Goal: Use online tool/utility: Utilize a website feature to perform a specific function

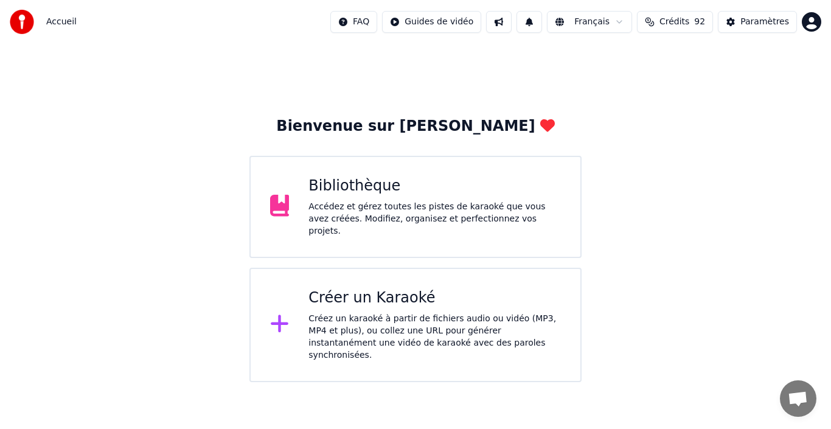
click at [465, 232] on div "Bibliothèque Accédez et gérez toutes les pistes de karaoké que vous avez créées…" at bounding box center [415, 207] width 332 height 102
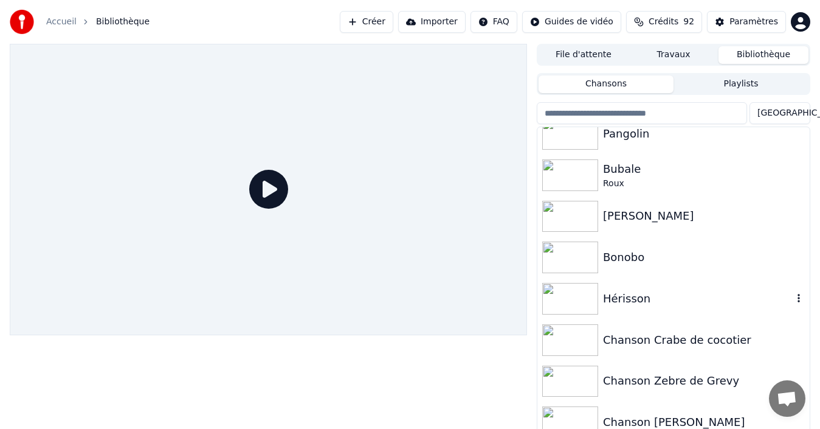
scroll to position [182, 0]
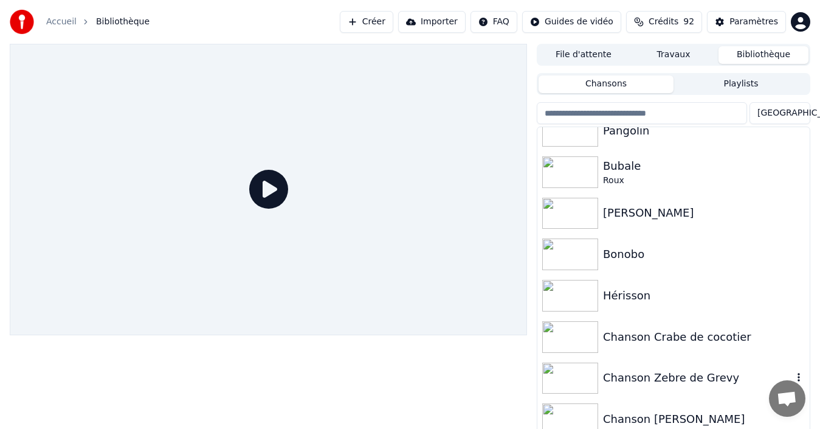
click at [669, 382] on div "Chanson Zebre de Grevy" at bounding box center [698, 377] width 190 height 17
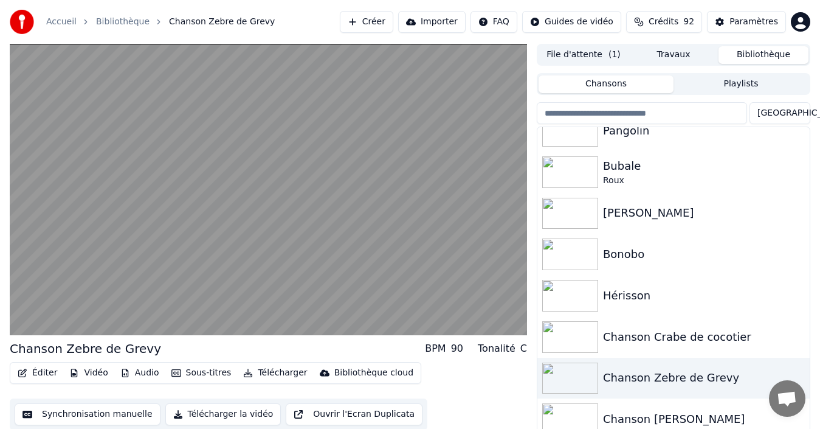
click at [114, 412] on button "Synchronisation manuelle" at bounding box center [88, 414] width 146 height 22
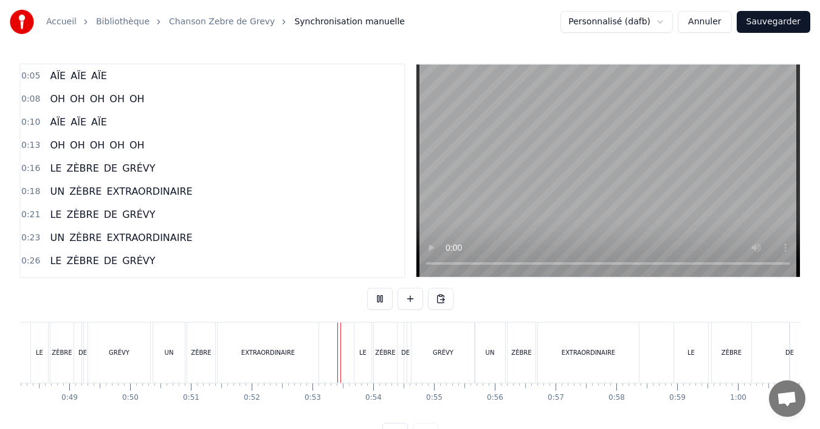
scroll to position [46, 0]
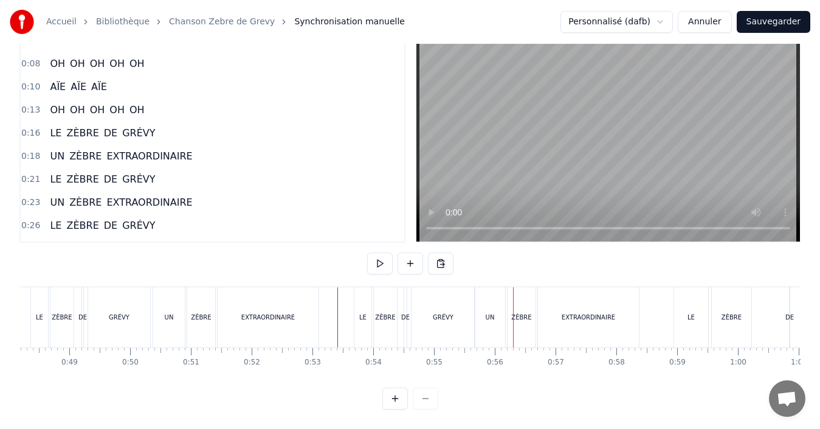
click at [496, 316] on div "UN" at bounding box center [490, 317] width 30 height 60
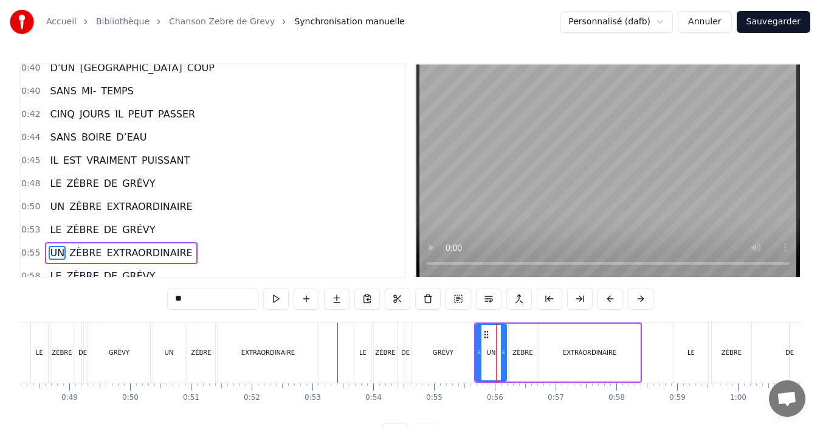
scroll to position [437, 0]
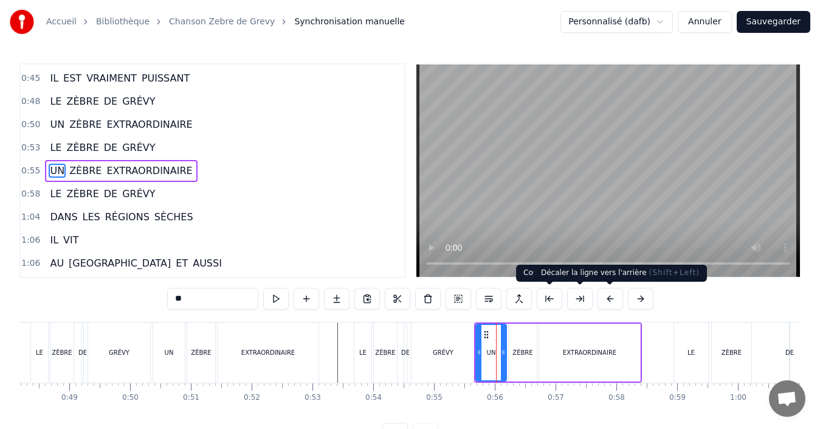
click at [613, 303] on button at bounding box center [611, 299] width 26 height 22
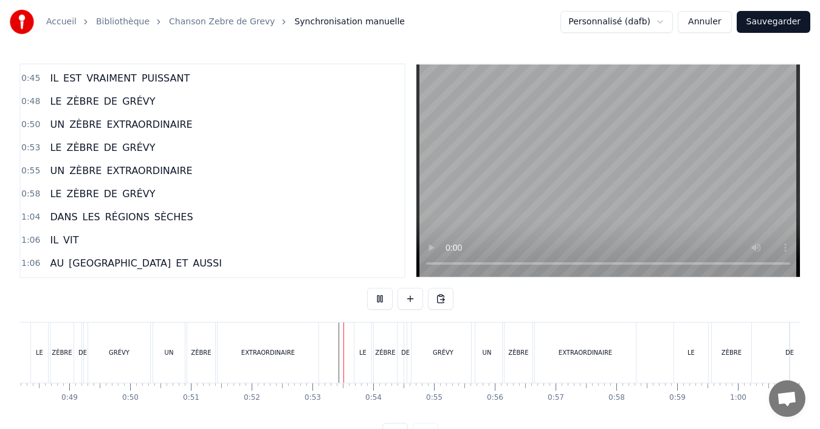
scroll to position [46, 0]
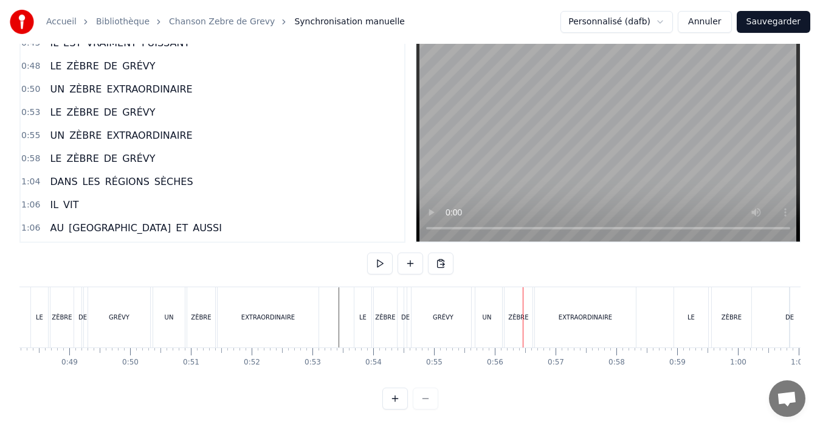
click at [497, 320] on div "UN" at bounding box center [487, 317] width 30 height 60
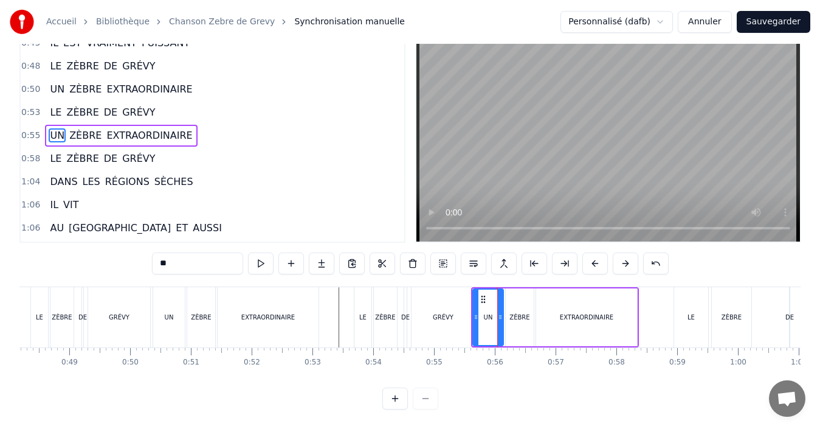
scroll to position [0, 0]
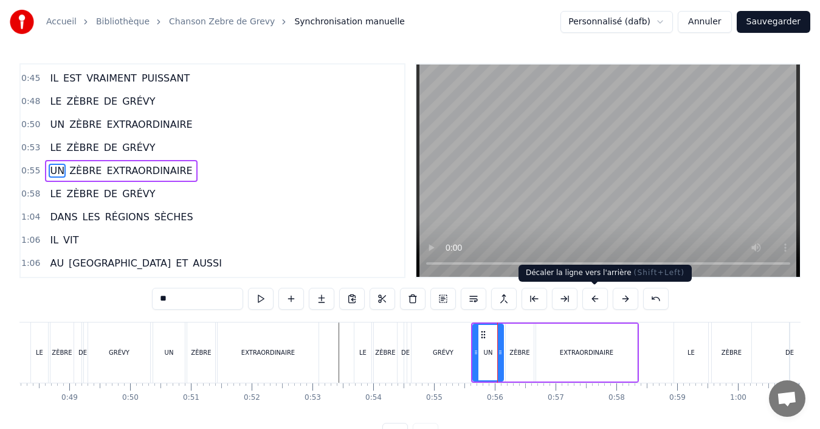
click at [587, 306] on button at bounding box center [595, 299] width 26 height 22
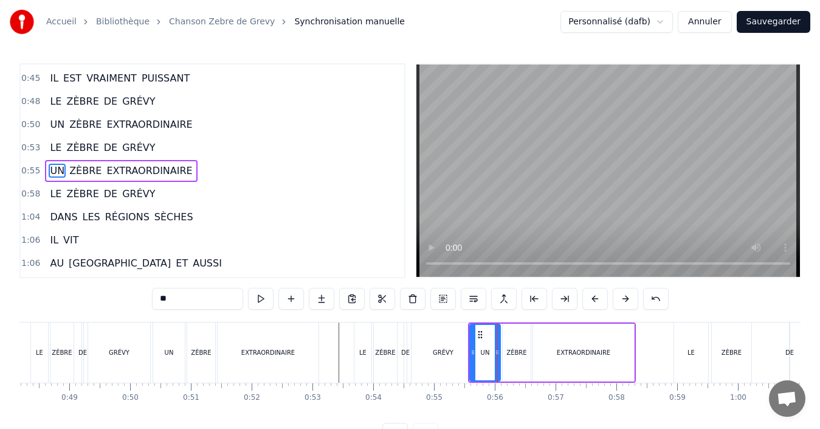
click at [588, 306] on button at bounding box center [595, 299] width 26 height 22
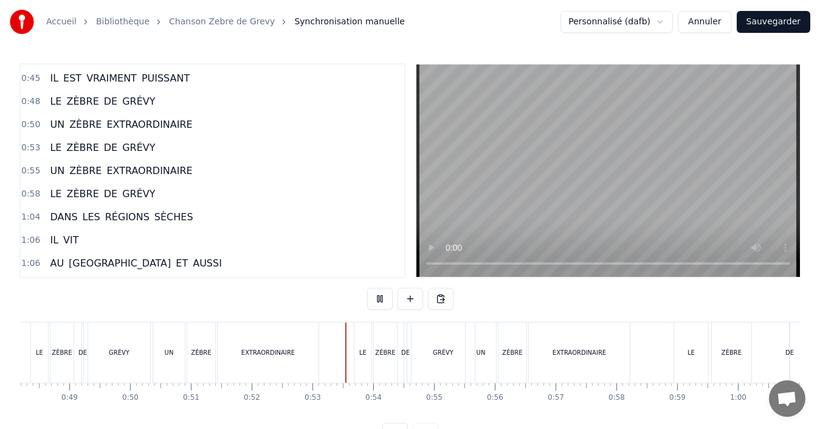
scroll to position [46, 0]
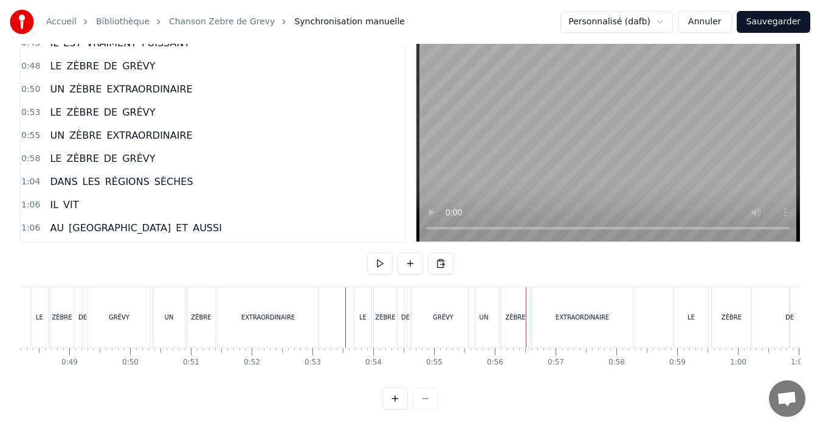
click at [449, 313] on div "GRÉVY" at bounding box center [443, 317] width 21 height 9
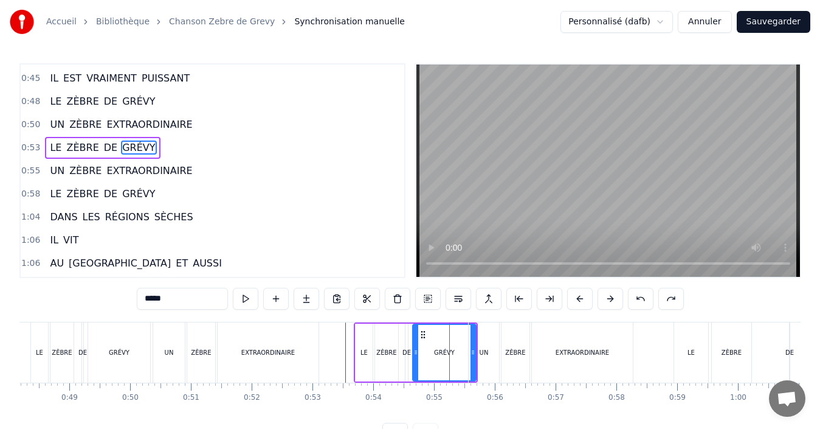
scroll to position [413, 0]
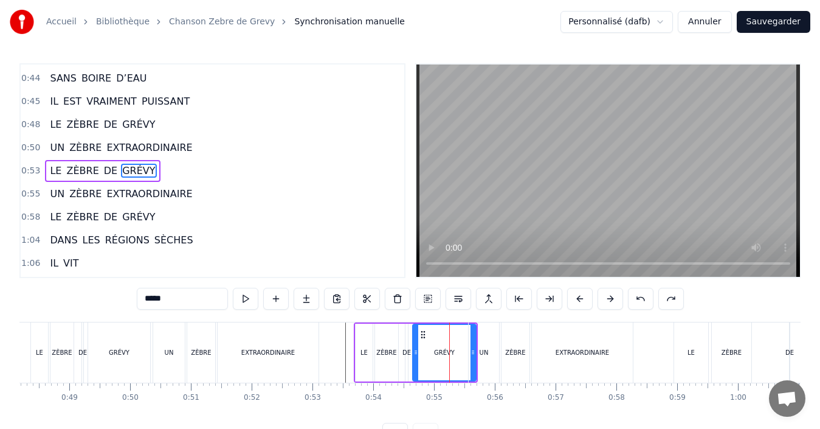
click at [473, 354] on div "UN" at bounding box center [484, 352] width 30 height 60
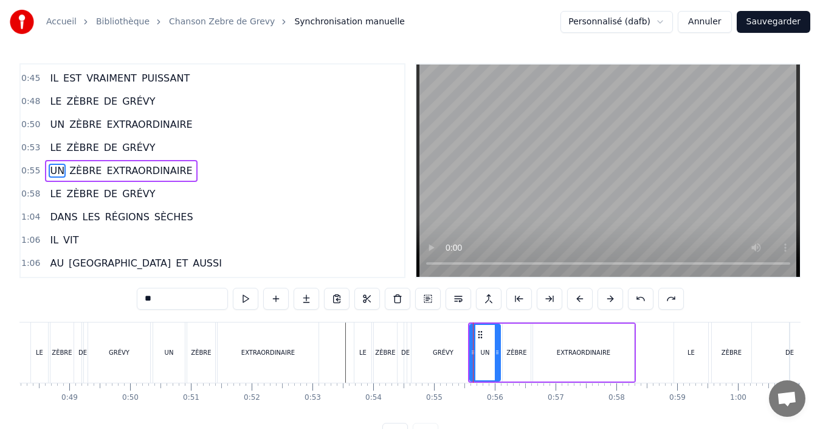
click at [465, 354] on div "GRÉVY" at bounding box center [443, 352] width 63 height 60
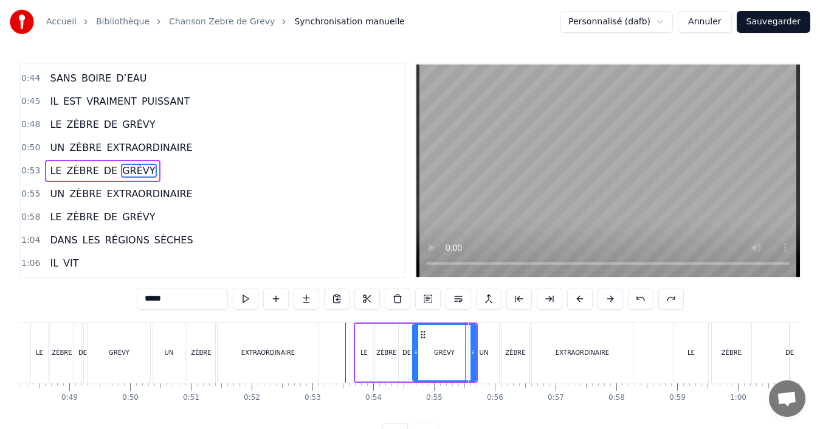
click at [516, 357] on div "ZÈBRE" at bounding box center [516, 352] width 28 height 60
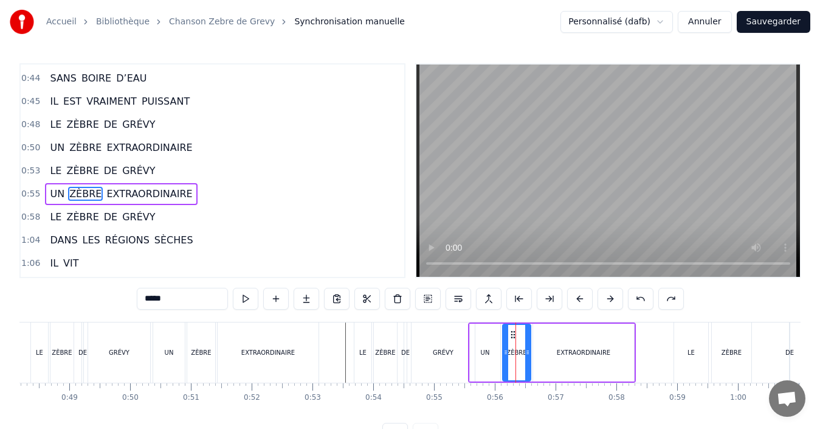
scroll to position [437, 0]
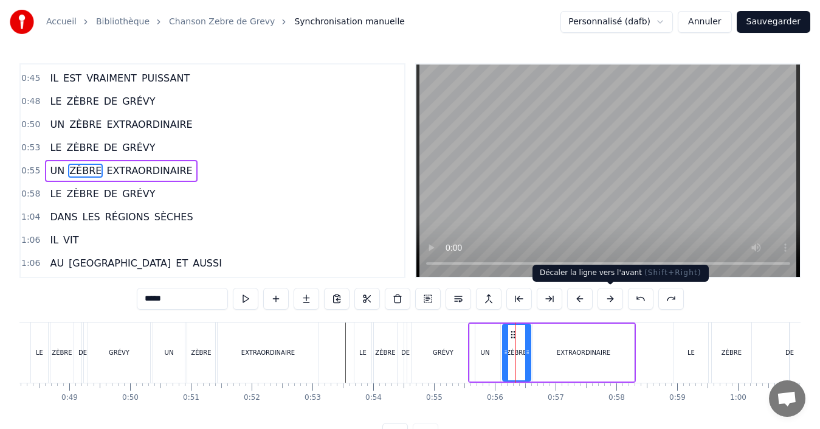
click at [613, 301] on button at bounding box center [611, 299] width 26 height 22
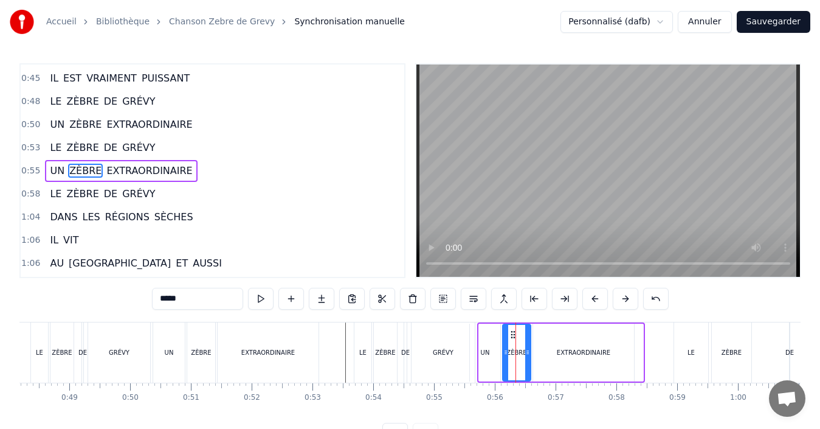
click at [613, 301] on button at bounding box center [626, 299] width 26 height 22
click at [420, 365] on div "GRÉVY" at bounding box center [443, 352] width 63 height 60
type input "*****"
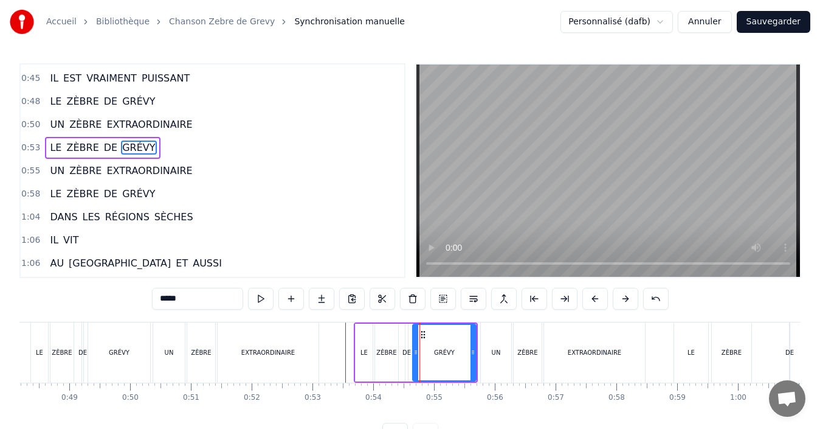
scroll to position [413, 0]
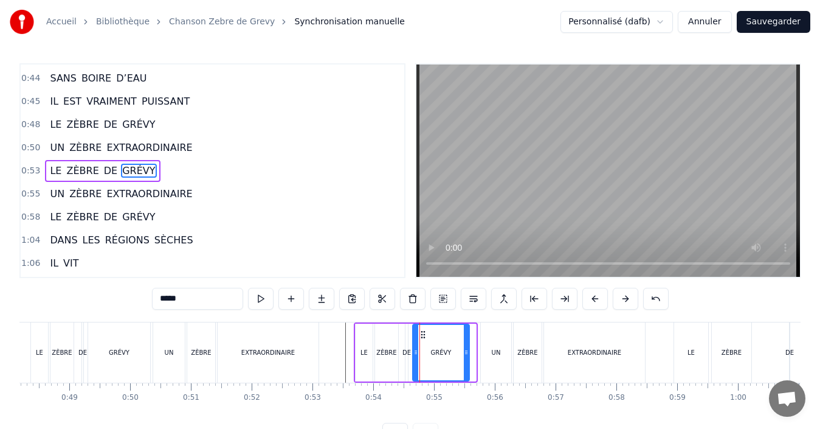
drag, startPoint x: 472, startPoint y: 353, endPoint x: 465, endPoint y: 354, distance: 6.7
click at [465, 354] on icon at bounding box center [466, 352] width 5 height 10
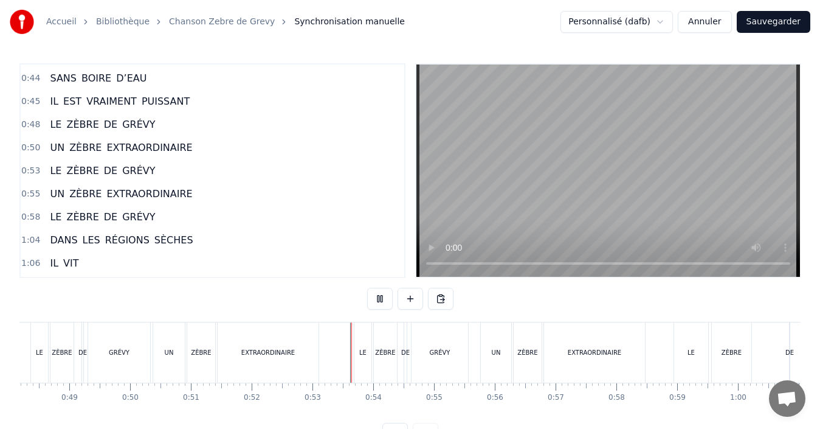
scroll to position [46, 0]
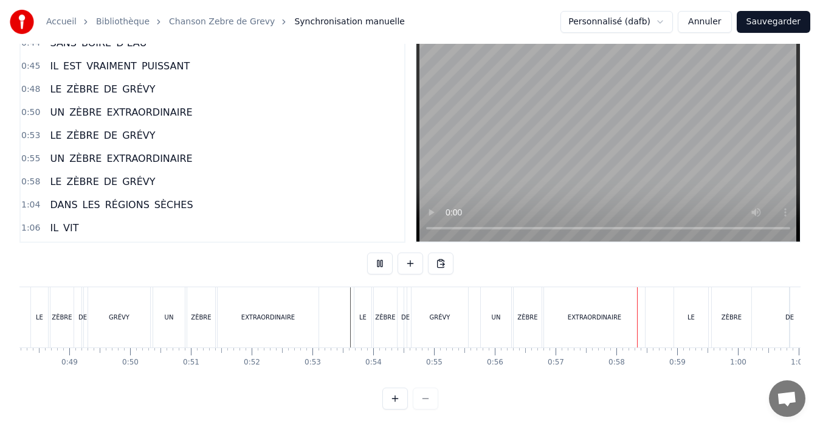
click at [420, 313] on div "GRÉVY" at bounding box center [440, 317] width 57 height 60
click at [598, 317] on div "EXTRAORDINAIRE" at bounding box center [594, 317] width 101 height 60
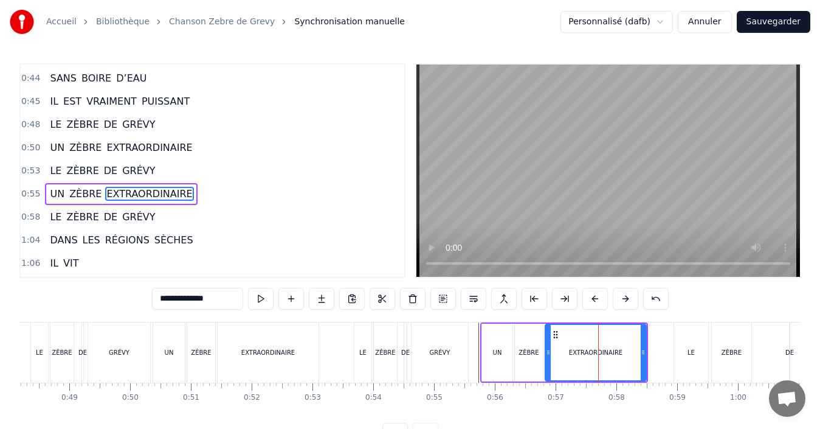
scroll to position [437, 0]
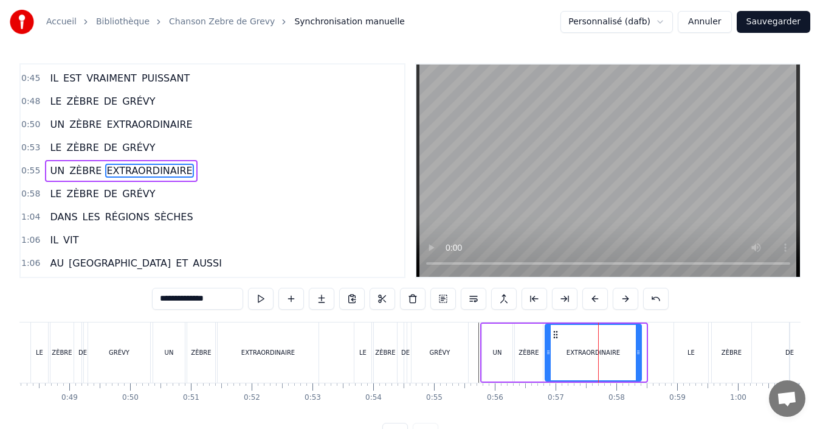
drag, startPoint x: 643, startPoint y: 350, endPoint x: 486, endPoint y: 337, distance: 156.8
click at [637, 350] on icon at bounding box center [638, 352] width 5 height 10
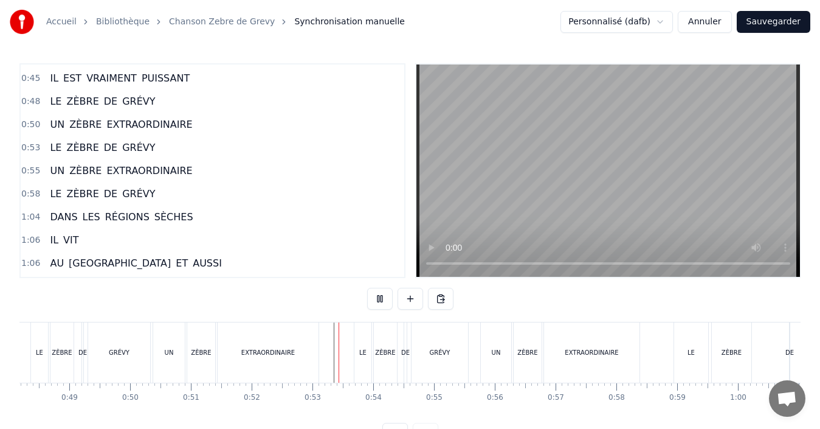
scroll to position [46, 0]
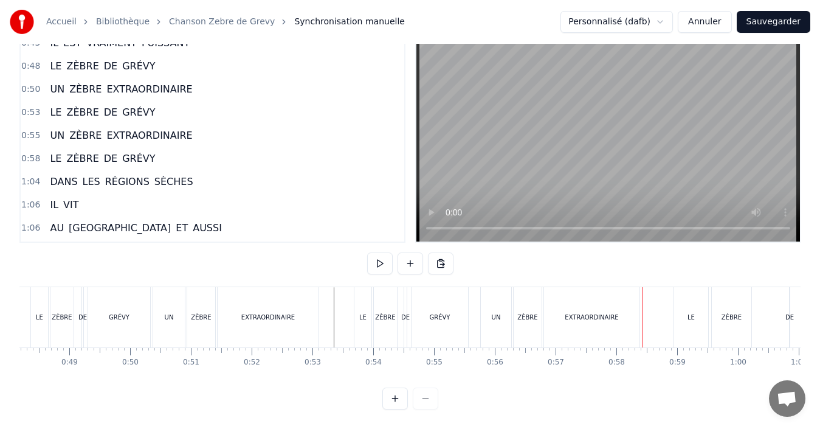
click at [487, 315] on div "UN" at bounding box center [496, 317] width 30 height 60
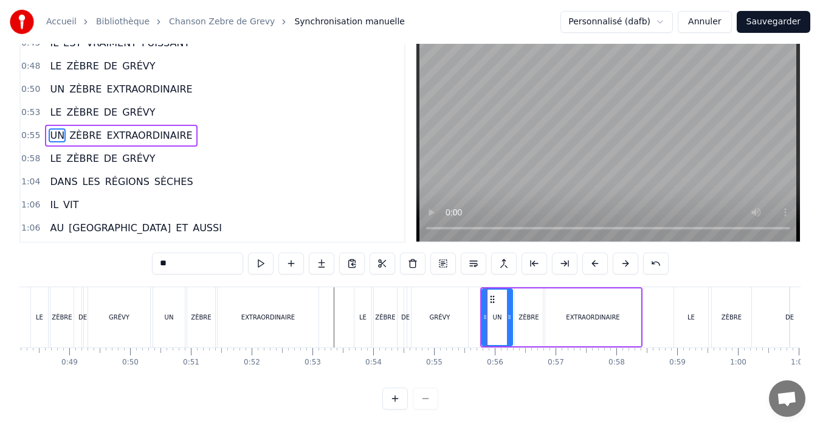
scroll to position [0, 0]
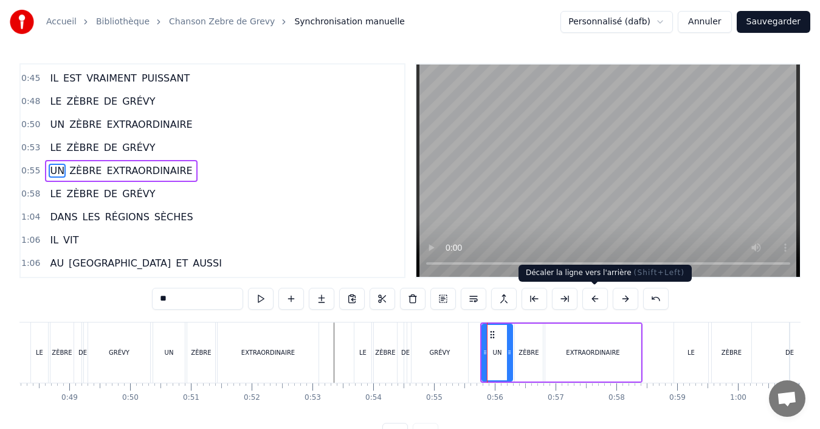
click at [596, 304] on button at bounding box center [595, 299] width 26 height 22
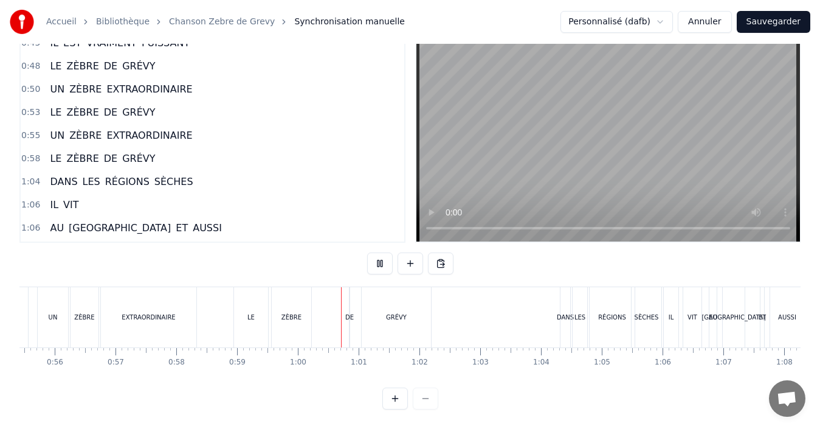
scroll to position [0, 3602]
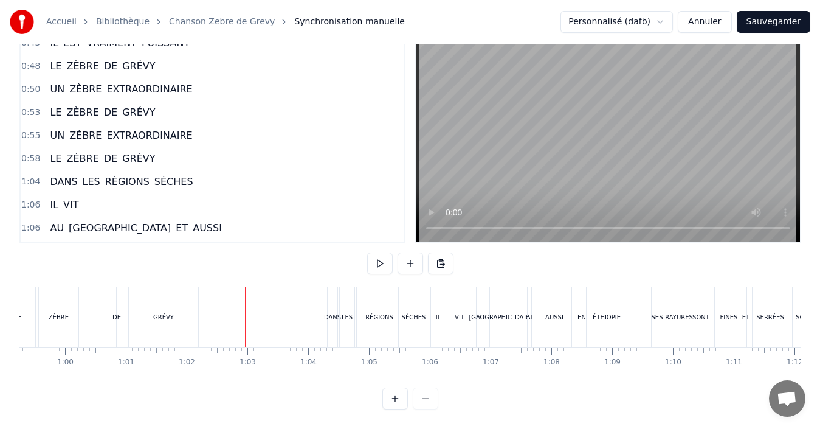
click at [150, 302] on div "GRÉVY" at bounding box center [163, 317] width 69 height 60
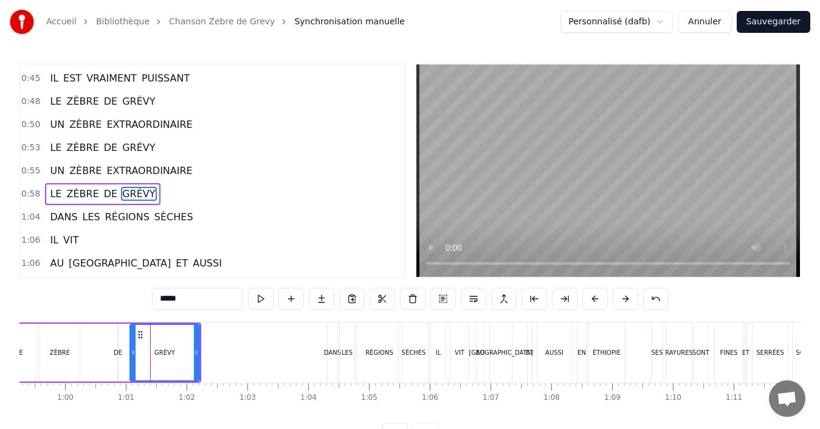
scroll to position [460, 0]
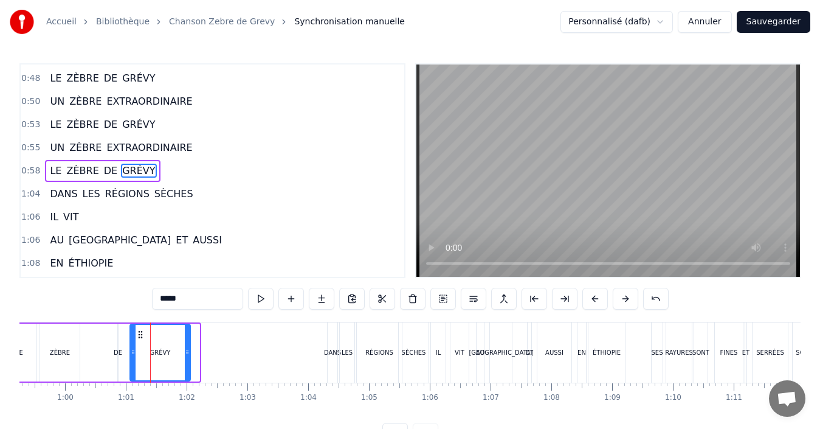
drag, startPoint x: 198, startPoint y: 353, endPoint x: 188, endPoint y: 353, distance: 9.1
click at [188, 353] on icon at bounding box center [187, 352] width 5 height 10
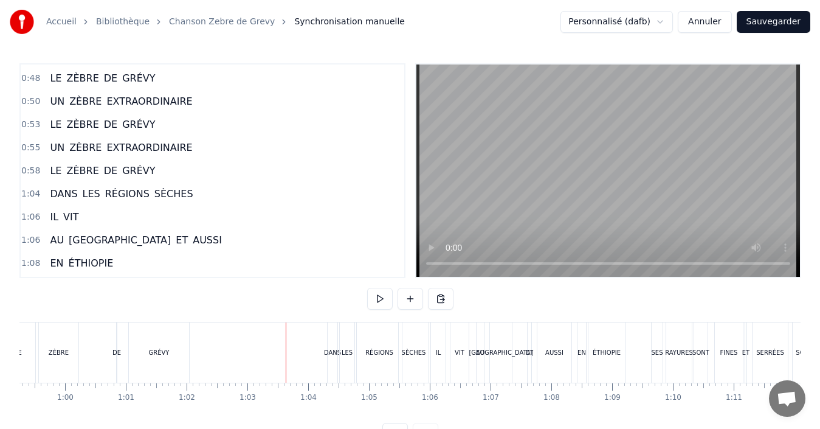
click at [92, 347] on div "LE ZÈBRE DE GRÉVY" at bounding box center [97, 352] width 192 height 60
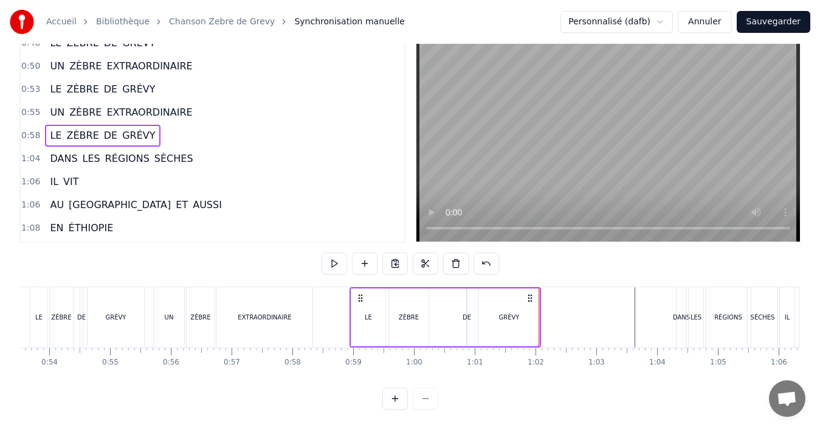
scroll to position [0, 3227]
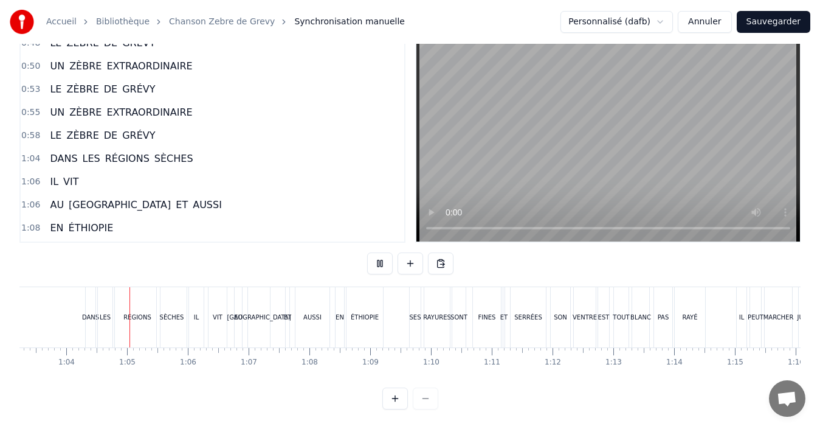
scroll to position [0, 3856]
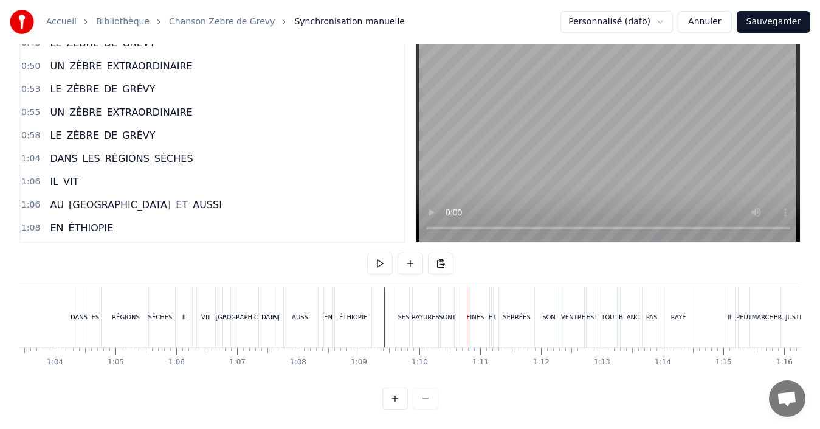
click at [474, 313] on div "FINES" at bounding box center [476, 317] width 18 height 9
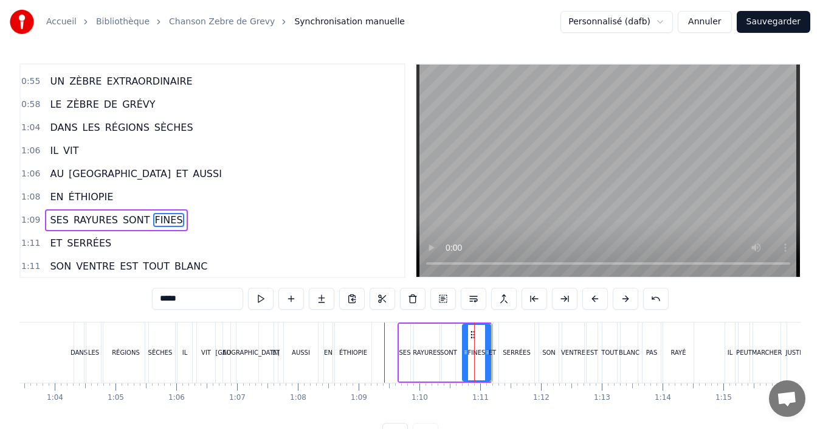
scroll to position [575, 0]
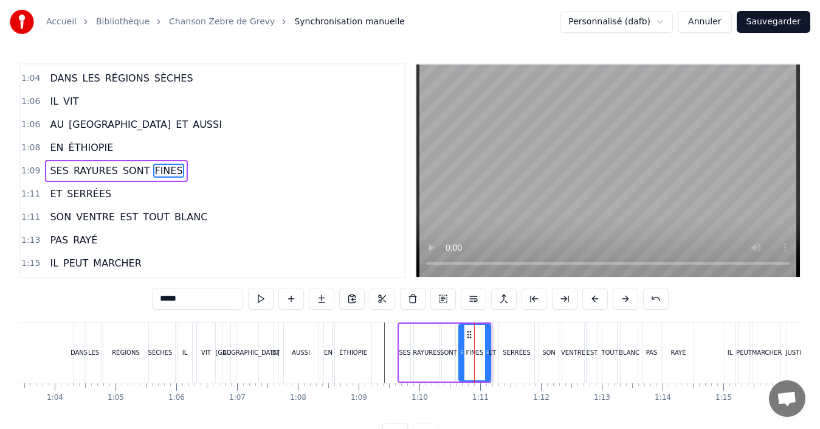
click at [460, 356] on icon at bounding box center [462, 352] width 5 height 10
click at [483, 360] on div at bounding box center [481, 352] width 5 height 55
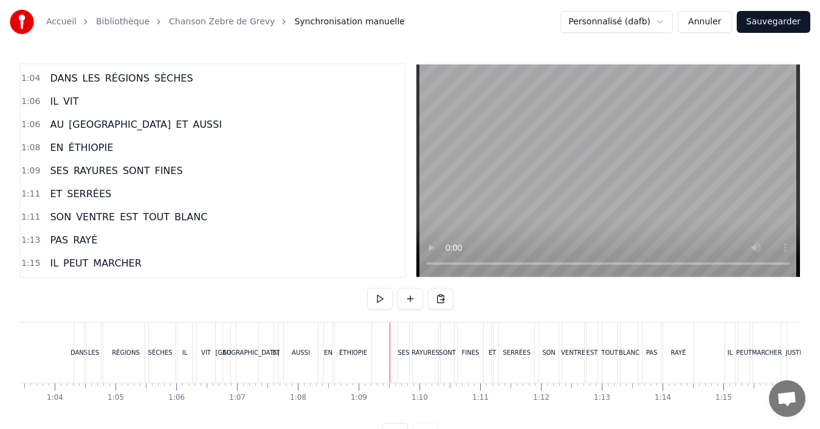
scroll to position [46, 0]
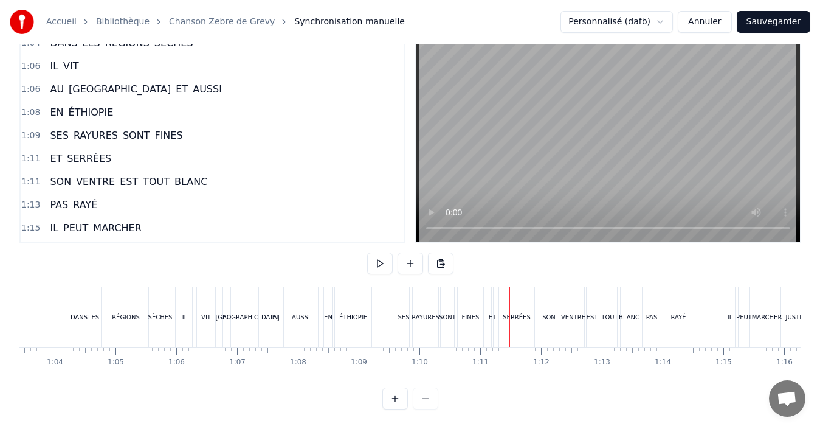
click at [489, 313] on div "ET" at bounding box center [492, 317] width 7 height 9
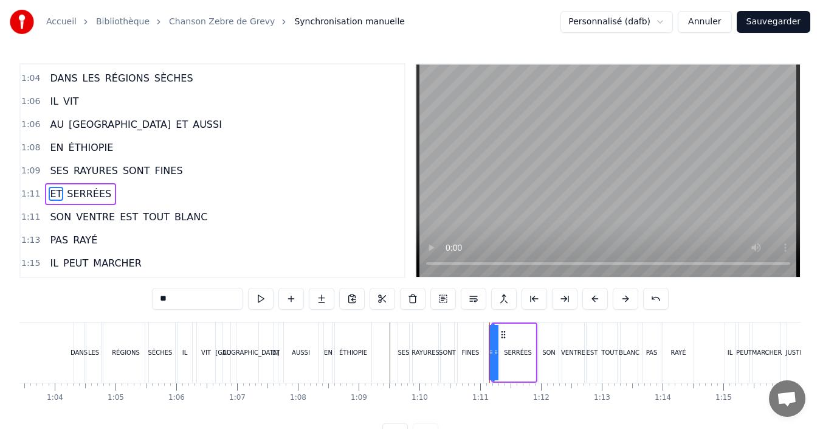
scroll to position [598, 0]
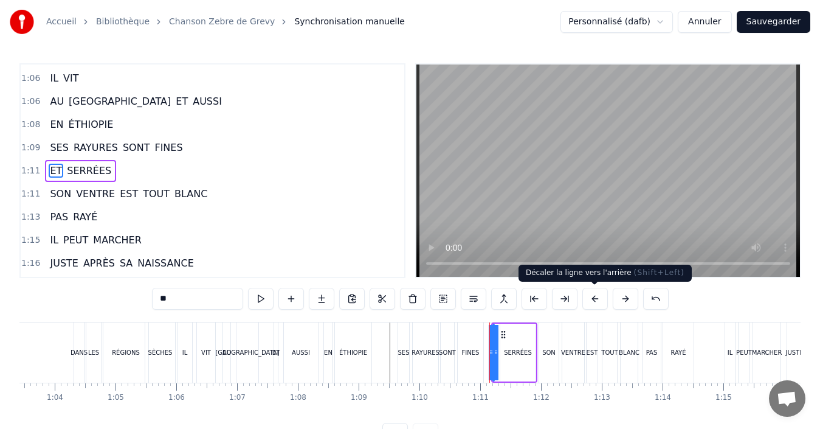
click at [586, 301] on button at bounding box center [595, 299] width 26 height 22
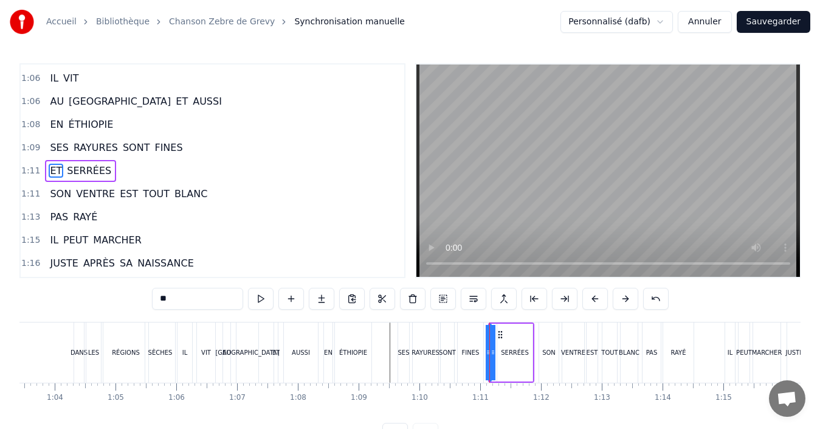
click at [521, 358] on div "SERRÉES" at bounding box center [514, 352] width 35 height 58
type input "*******"
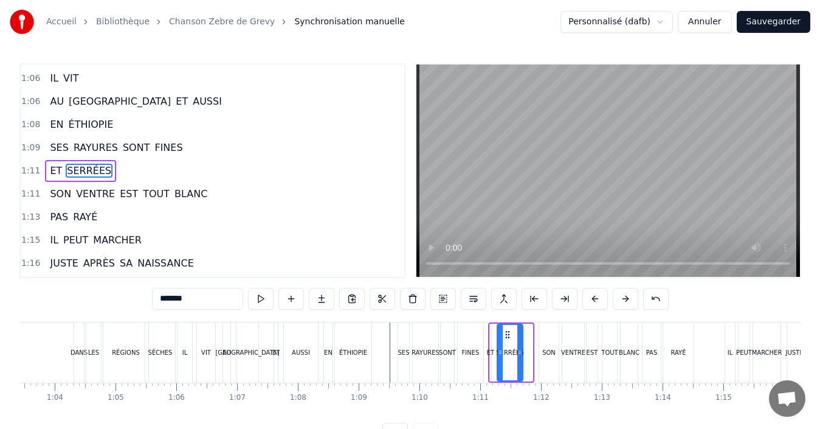
drag, startPoint x: 530, startPoint y: 355, endPoint x: 520, endPoint y: 356, distance: 9.7
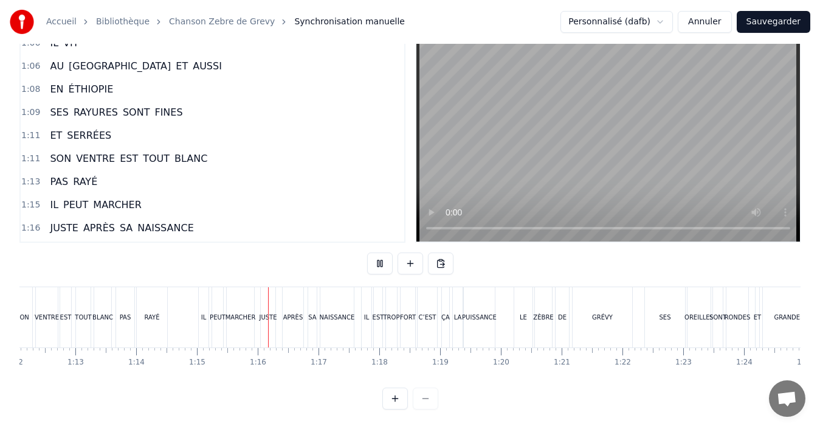
scroll to position [0, 4531]
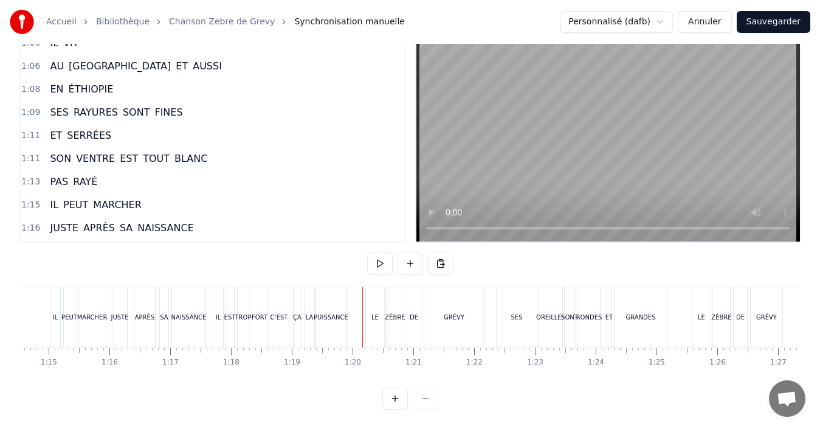
click at [336, 313] on div "PUISSANCE" at bounding box center [331, 317] width 35 height 9
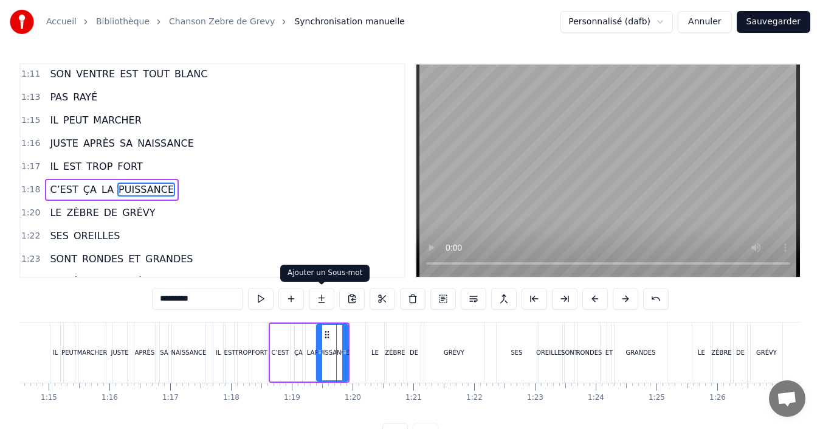
scroll to position [737, 0]
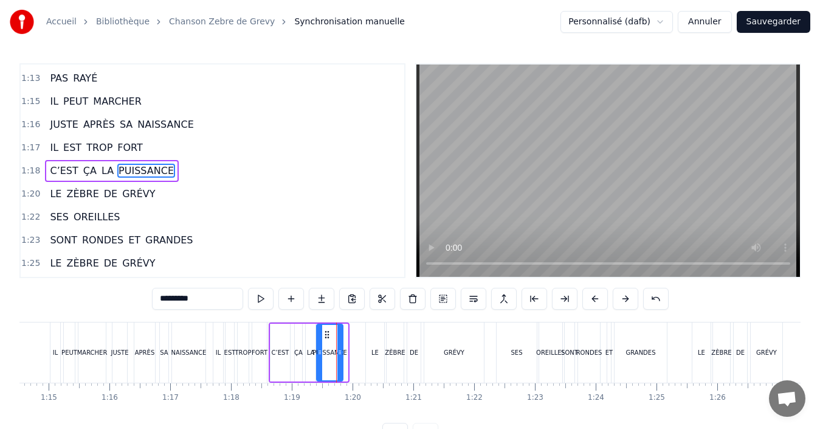
click at [342, 357] on div at bounding box center [339, 352] width 5 height 55
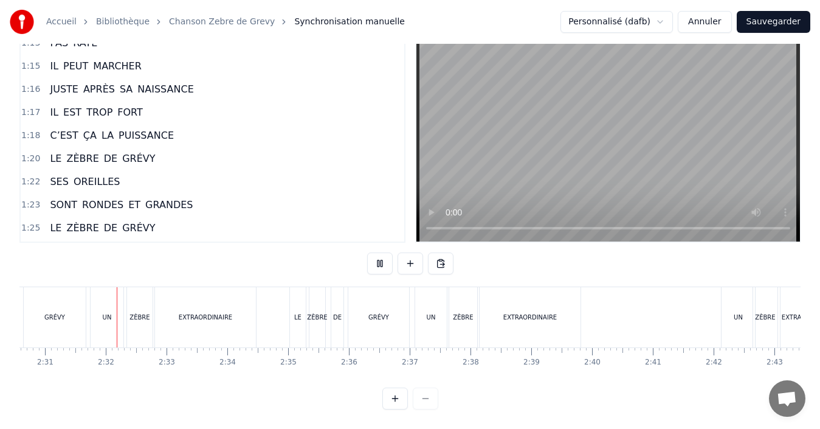
scroll to position [0, 9157]
click at [529, 313] on div "EXTRAORDINAIRE" at bounding box center [528, 317] width 54 height 9
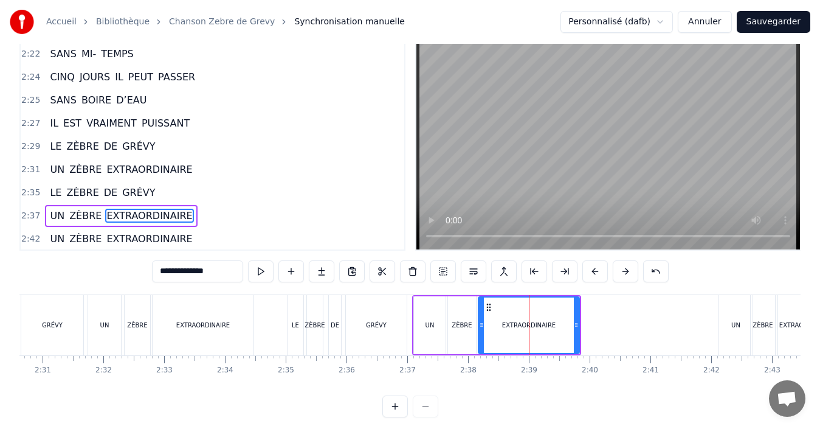
scroll to position [1243, 0]
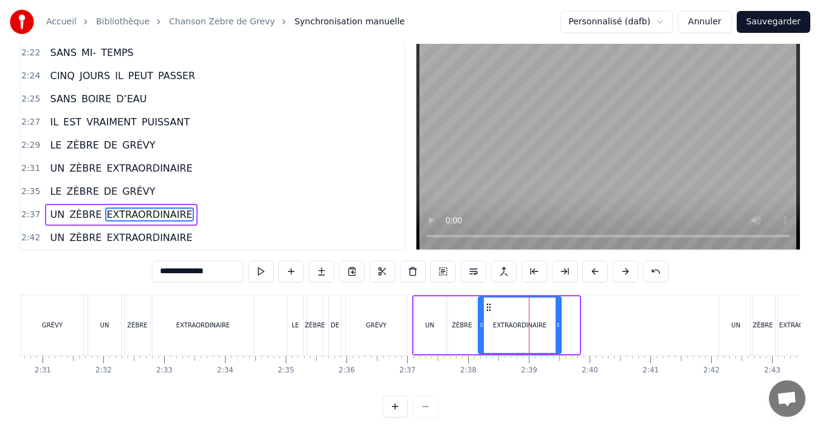
drag, startPoint x: 578, startPoint y: 328, endPoint x: 559, endPoint y: 328, distance: 18.2
click at [559, 328] on icon at bounding box center [558, 325] width 5 height 10
click at [225, 332] on div "EXTRAORDINAIRE" at bounding box center [203, 325] width 101 height 60
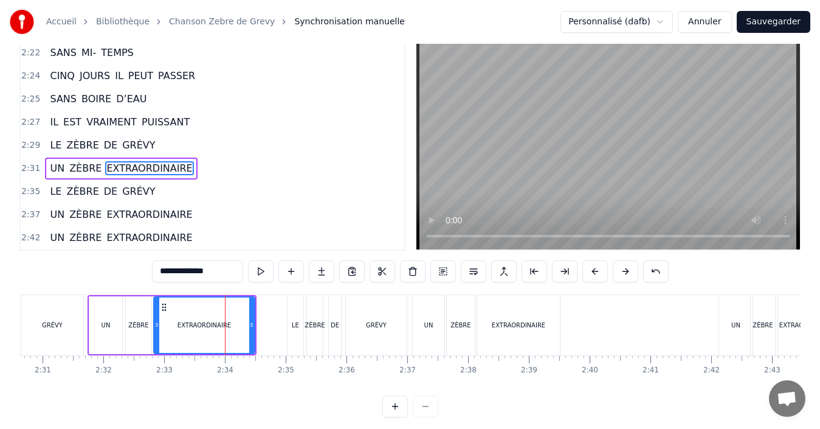
scroll to position [0, 0]
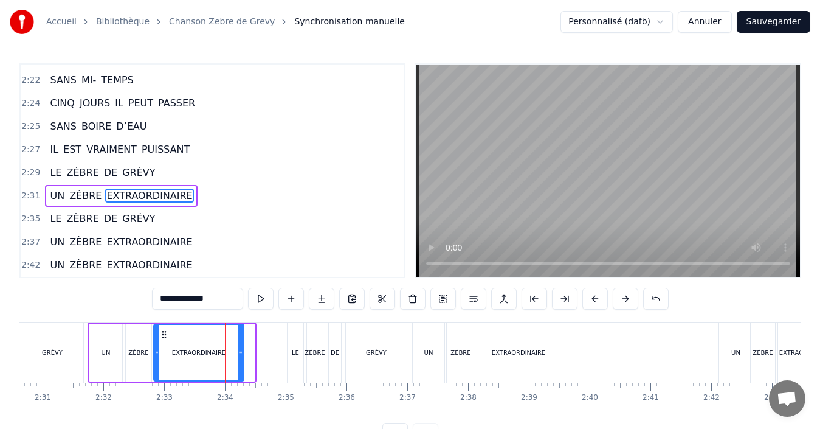
drag, startPoint x: 254, startPoint y: 351, endPoint x: 243, endPoint y: 351, distance: 10.9
click at [243, 351] on icon at bounding box center [240, 352] width 5 height 10
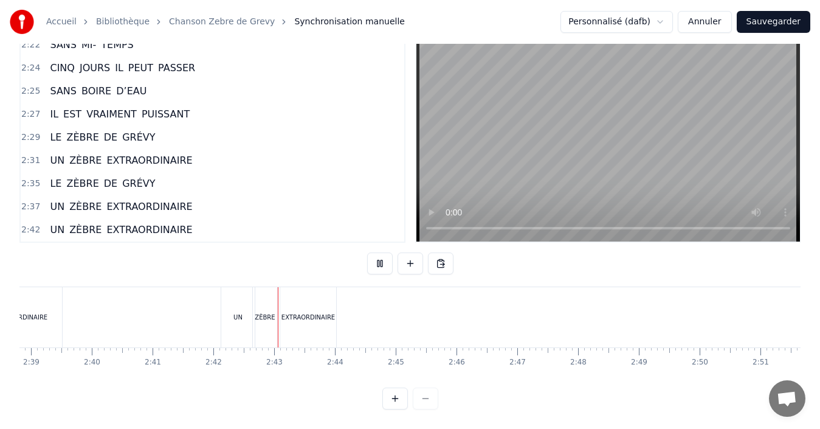
scroll to position [0, 9827]
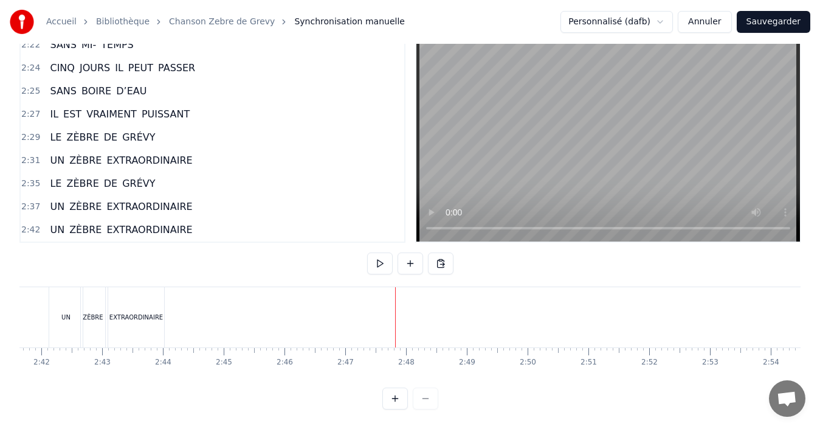
click at [781, 26] on button "Sauvegarder" at bounding box center [774, 22] width 74 height 22
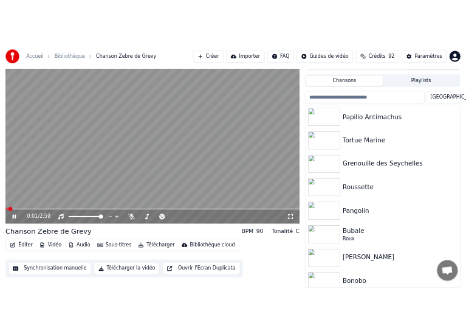
scroll to position [46, 0]
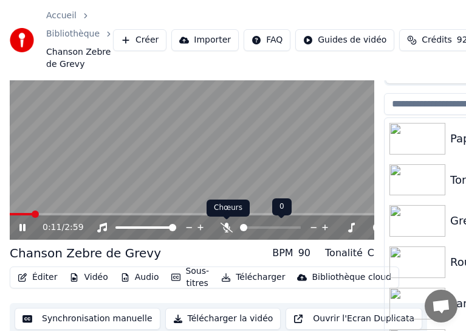
click at [228, 230] on icon at bounding box center [227, 228] width 12 height 10
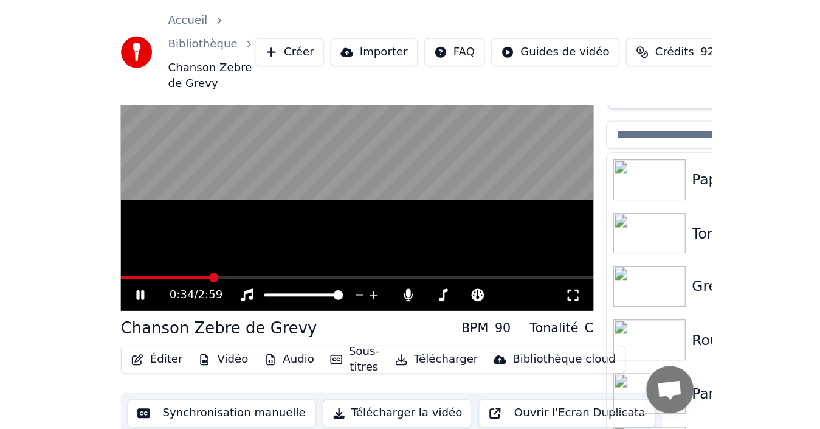
scroll to position [19, 0]
